Goal: Task Accomplishment & Management: Use online tool/utility

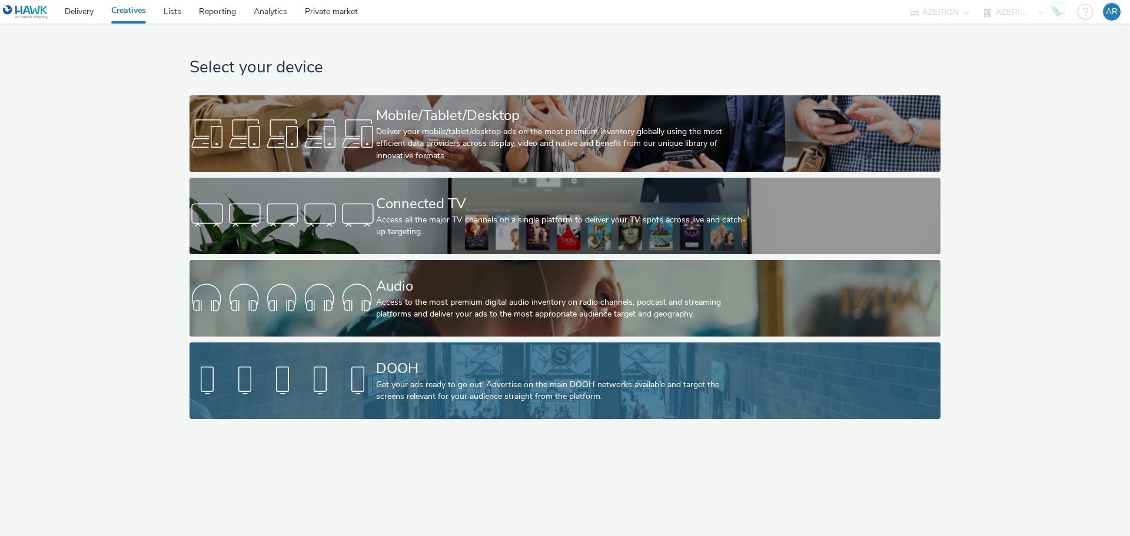
click at [529, 381] on div "Get your ads ready to go out! Advertise on the main DOOH networks available and…" at bounding box center [562, 391] width 373 height 24
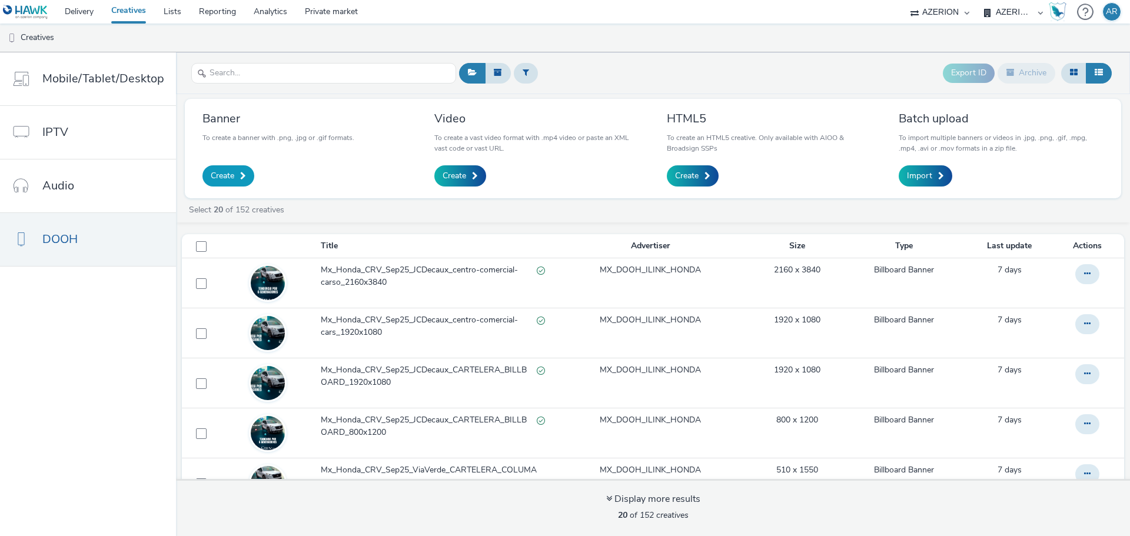
click at [226, 174] on span "Create" at bounding box center [223, 176] width 24 height 12
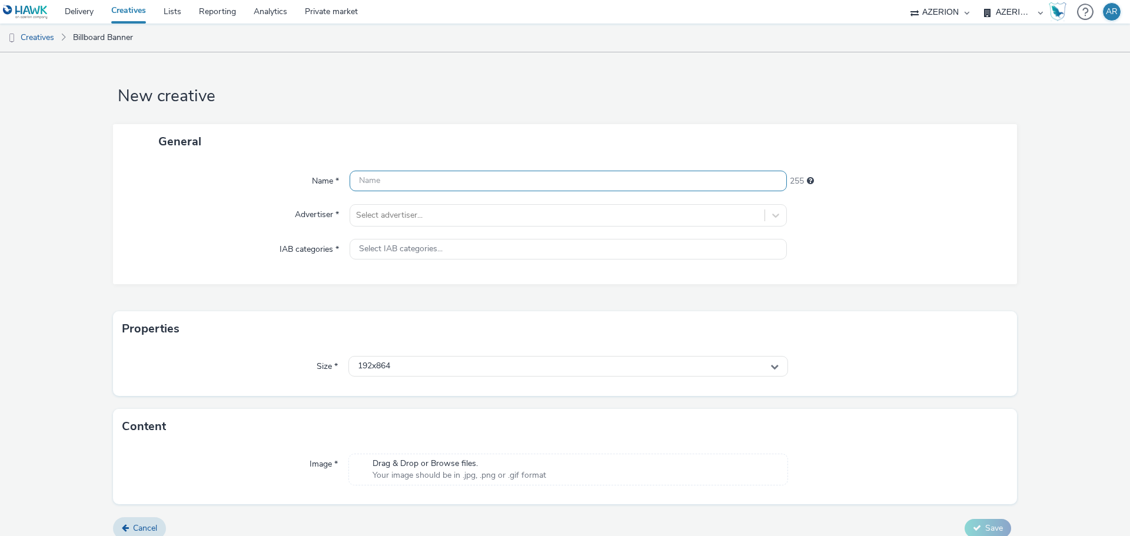
click at [456, 180] on input "text" at bounding box center [568, 181] width 437 height 21
paste input "Mx_Honda_CRV_Oct25_Expansión_"
click at [523, 187] on input "Mx_Honda_CRV_Oct25_Expansión_" at bounding box center [568, 181] width 437 height 21
paste input "CENTROS-DE-CARGA_960X320"
type input "Mx_Honda_CRV_Oct25_Expansión_CENTROS-DE-CARGA_960X320"
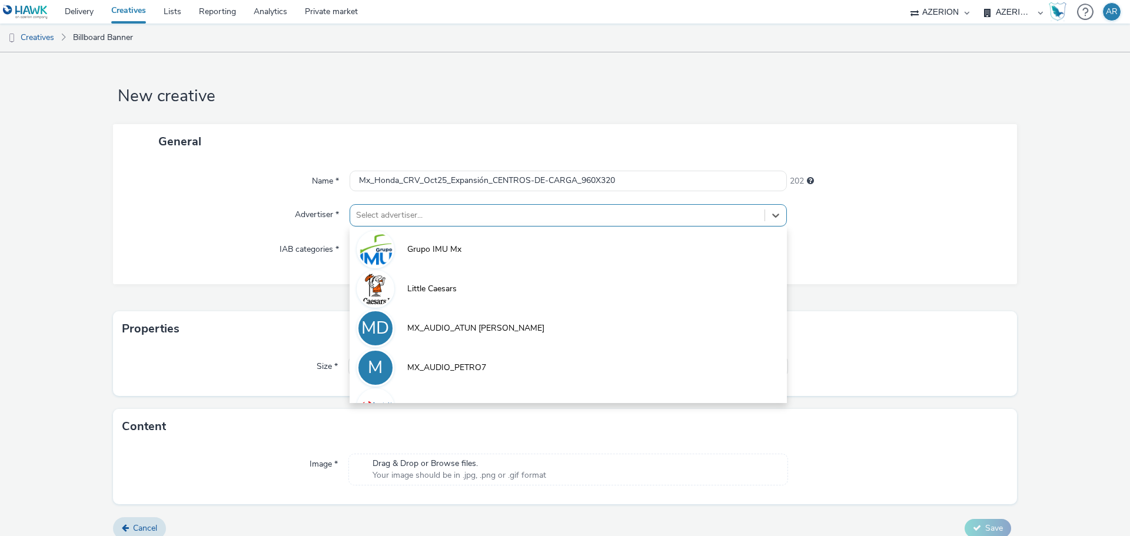
click at [440, 206] on div "Select advertiser..." at bounding box center [557, 215] width 414 height 19
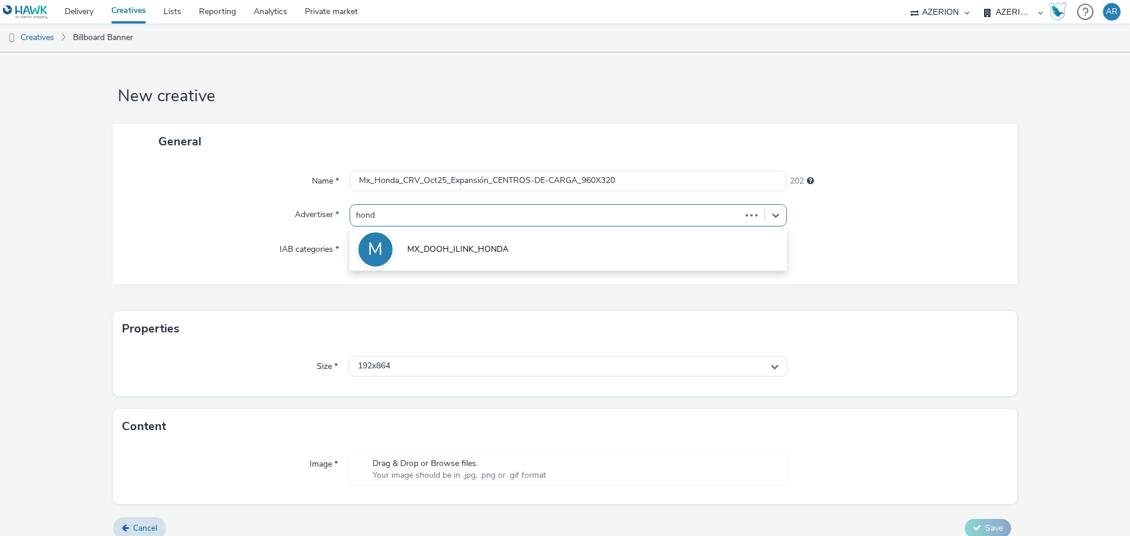
type input "honda"
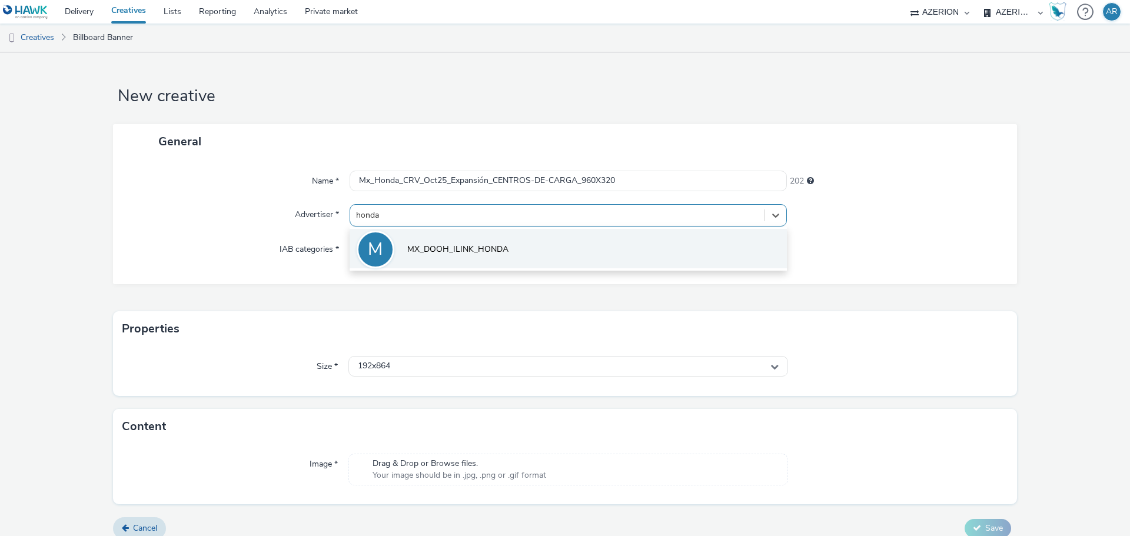
click at [449, 254] on span "MX_DOOH_ILINK_HONDA" at bounding box center [457, 250] width 101 height 12
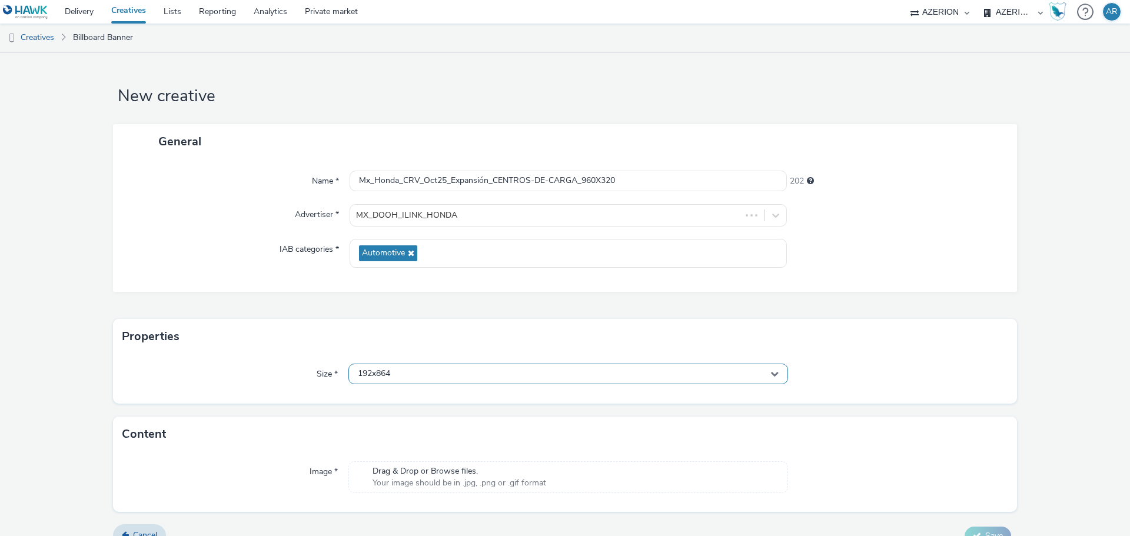
click at [419, 373] on div "192x864" at bounding box center [568, 374] width 440 height 21
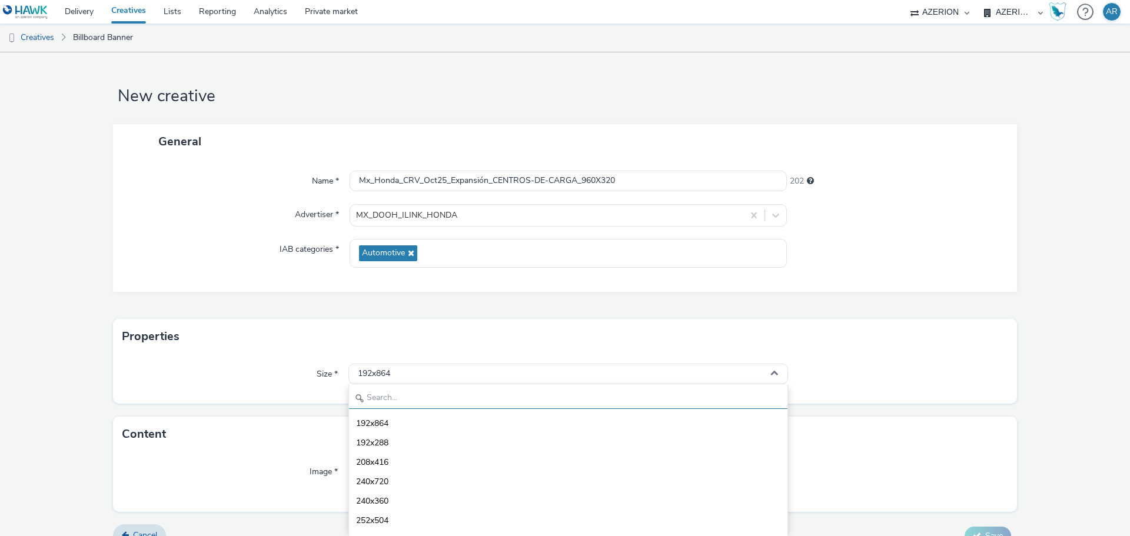
click at [375, 401] on input "text" at bounding box center [568, 399] width 439 height 21
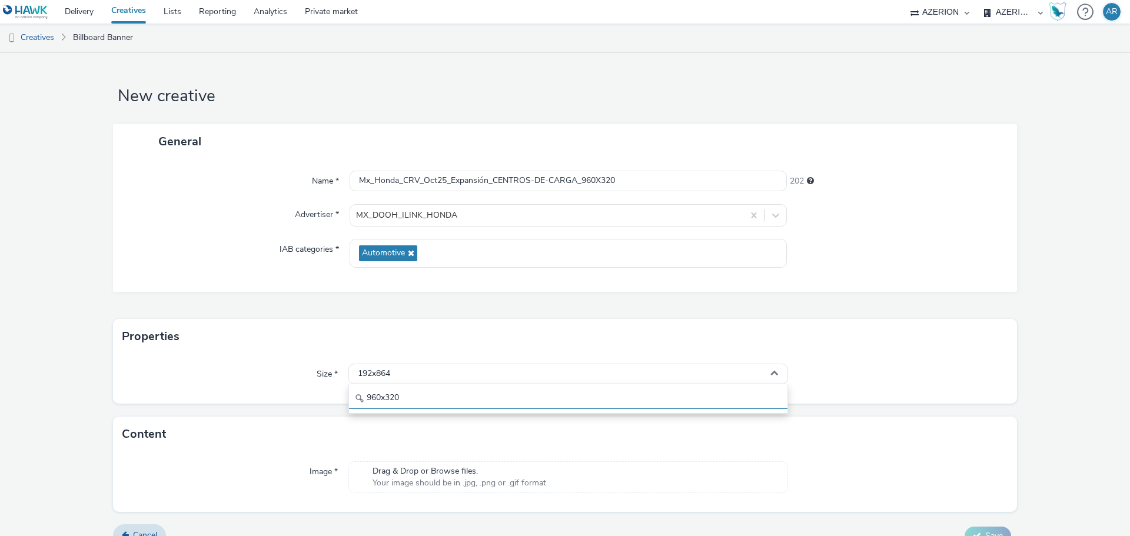
click at [385, 403] on input "960x320" at bounding box center [568, 399] width 439 height 21
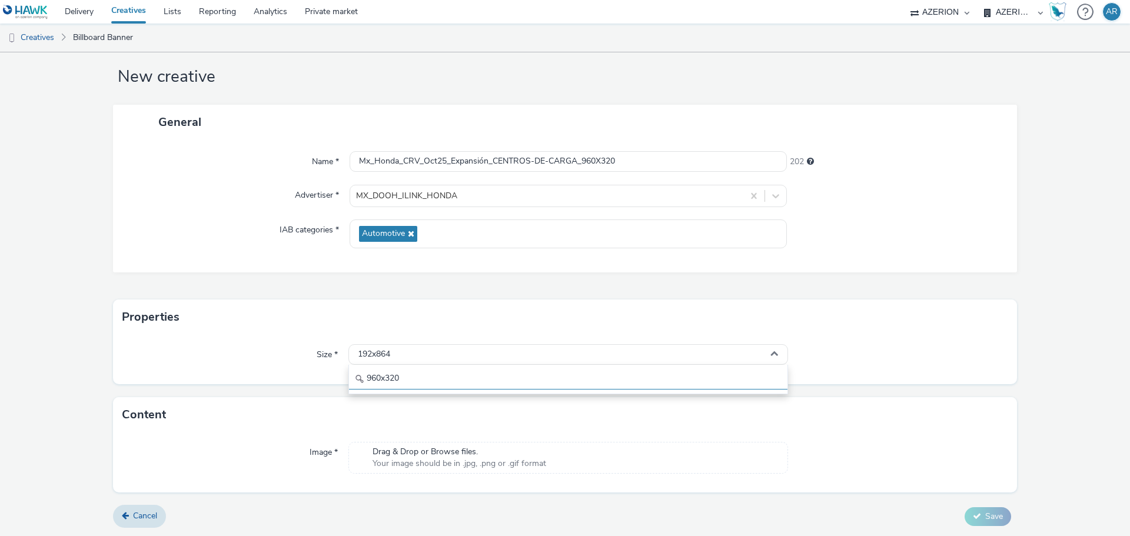
click at [400, 382] on input "960x320" at bounding box center [568, 379] width 439 height 21
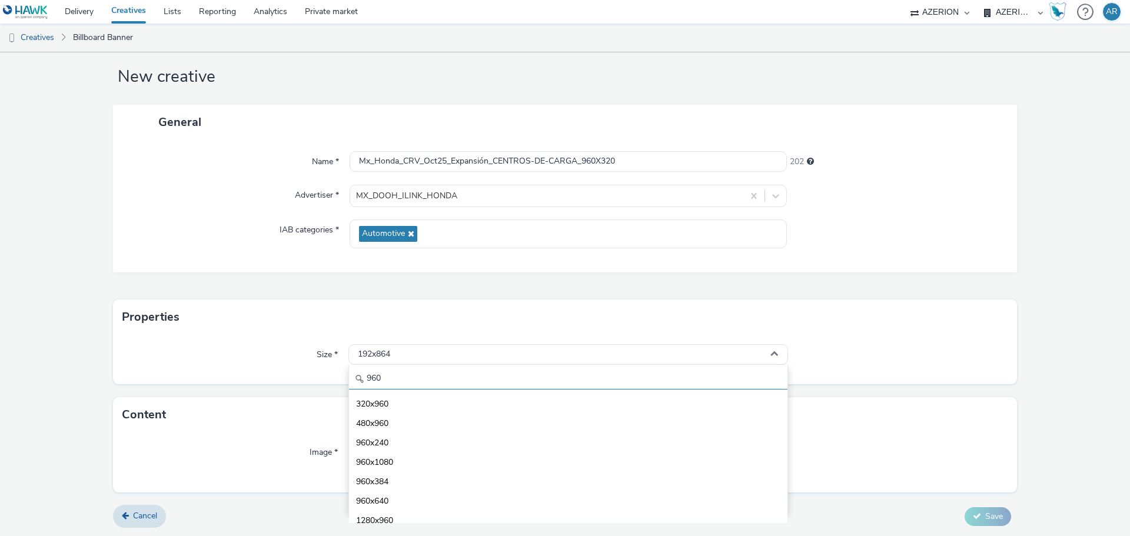
click at [395, 380] on input "960" at bounding box center [568, 379] width 439 height 21
type input "9"
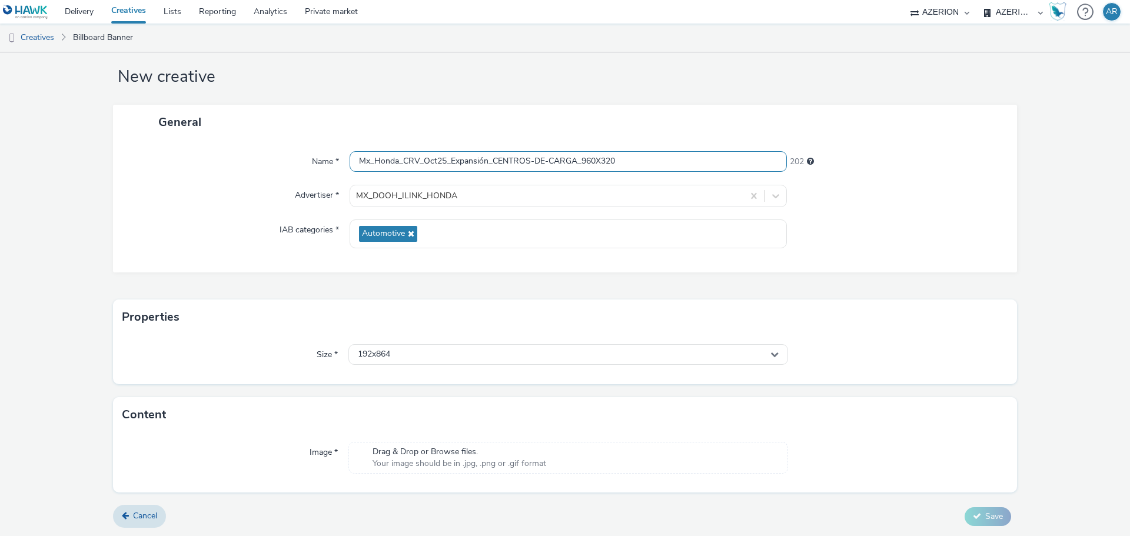
drag, startPoint x: 578, startPoint y: 163, endPoint x: 659, endPoint y: 167, distance: 80.8
click at [659, 167] on input "Mx_Honda_CRV_Oct25_Expansión_CENTROS-DE-CARGA_960X320" at bounding box center [568, 161] width 437 height 21
paste input "1536X512"
type input "Mx_Honda_CRV_Oct25_Expansión_CENTROS-DE-CARGA_1536X512"
click at [423, 354] on div "192x864" at bounding box center [568, 354] width 440 height 21
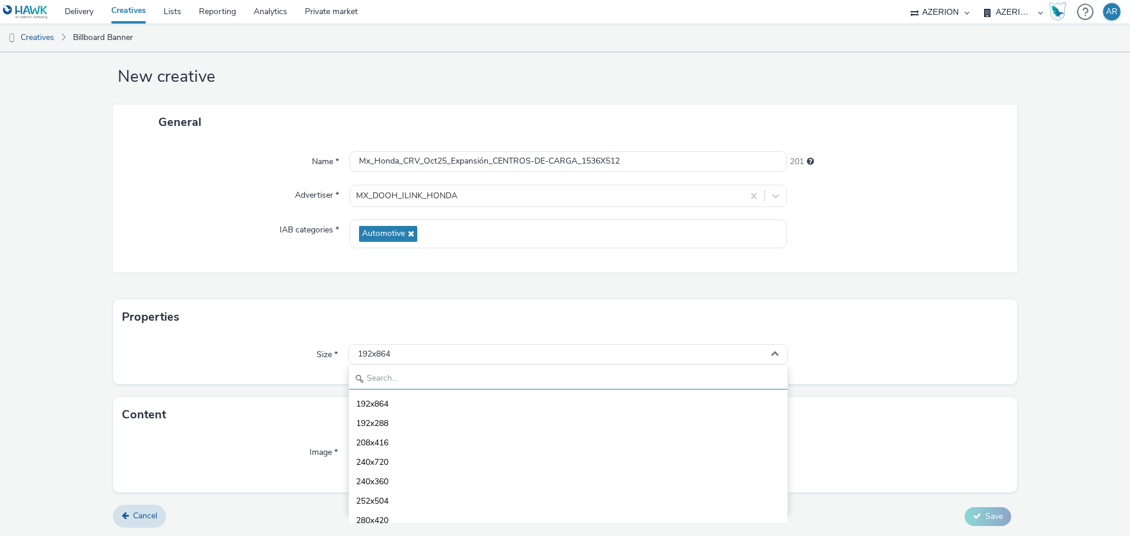
click at [391, 377] on input "text" at bounding box center [568, 379] width 439 height 21
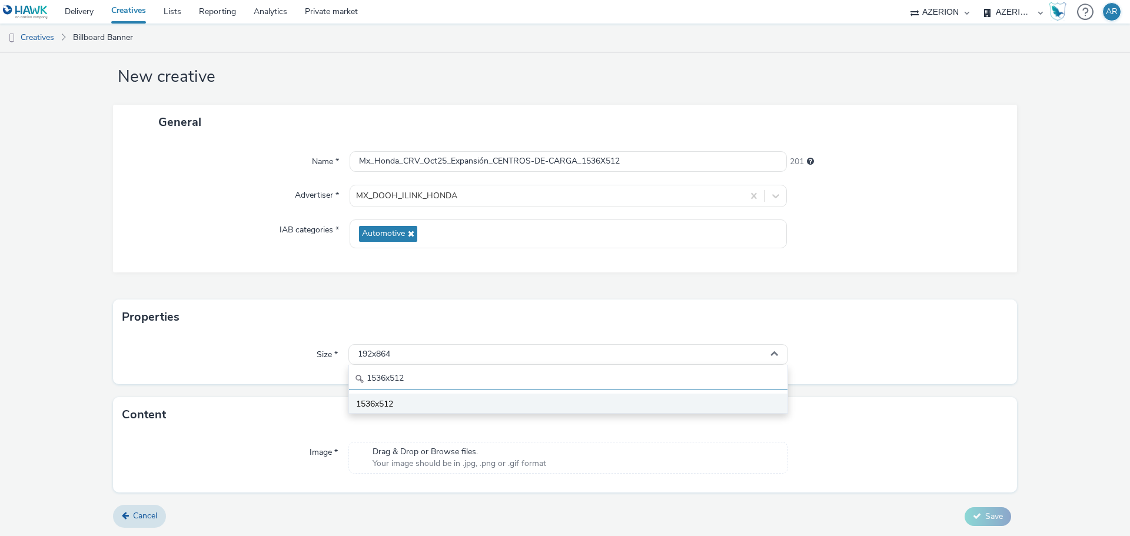
type input "1536x512"
click at [360, 399] on span "1536x512" at bounding box center [374, 405] width 37 height 12
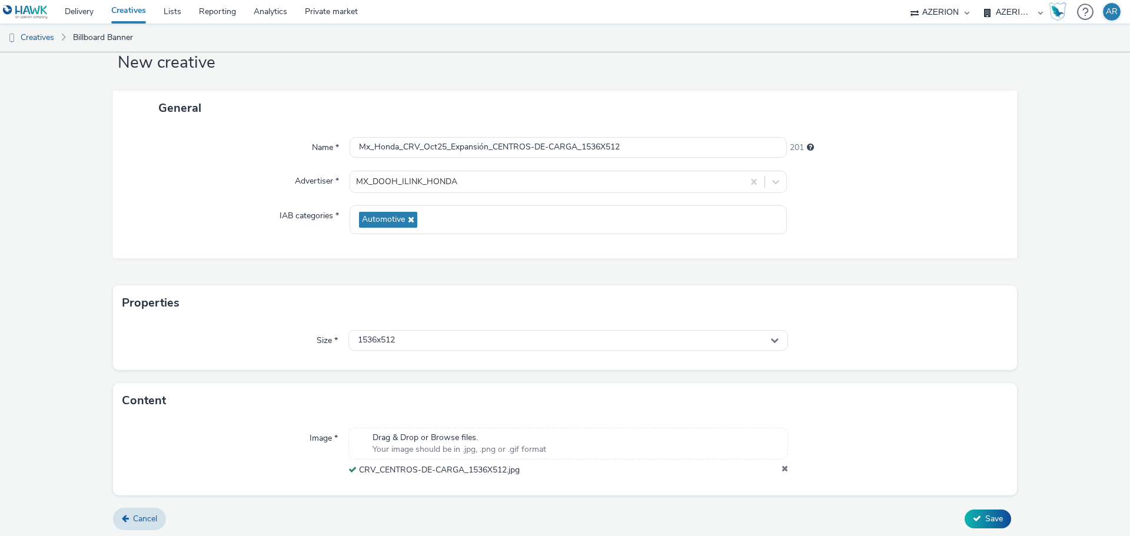
scroll to position [36, 0]
click at [975, 512] on button "Save" at bounding box center [988, 516] width 47 height 19
